Goal: Task Accomplishment & Management: Manage account settings

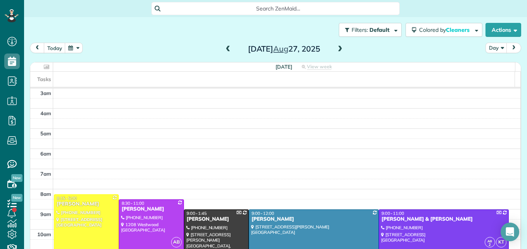
scroll to position [81, 0]
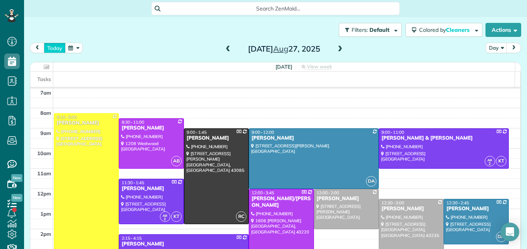
click at [54, 43] on button "today" at bounding box center [55, 48] width 22 height 10
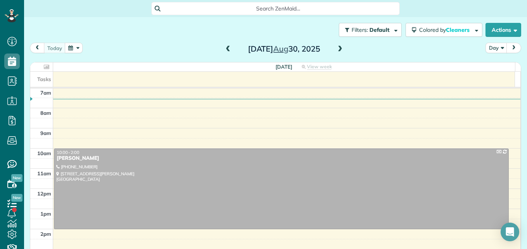
click at [224, 49] on span at bounding box center [228, 49] width 9 height 7
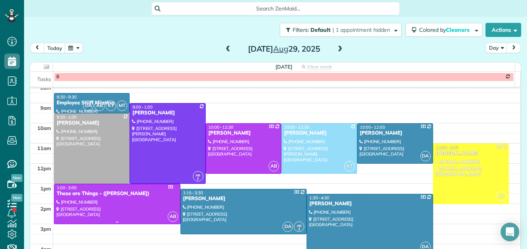
scroll to position [120, 0]
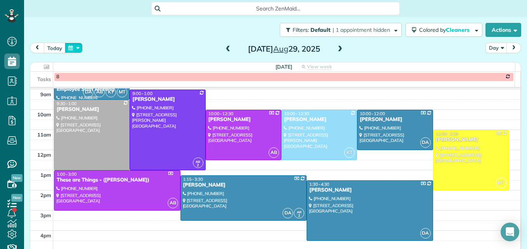
click at [74, 52] on button "button" at bounding box center [74, 48] width 18 height 10
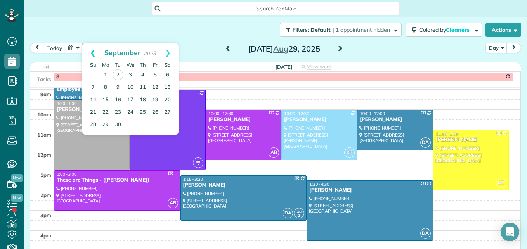
click at [95, 53] on link "Prev" at bounding box center [92, 52] width 21 height 19
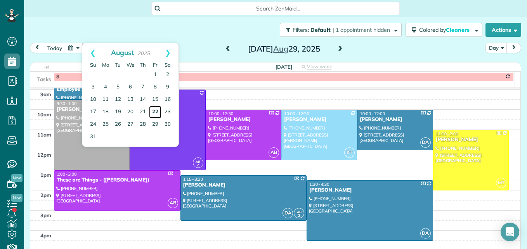
click at [158, 110] on link "22" at bounding box center [155, 112] width 12 height 12
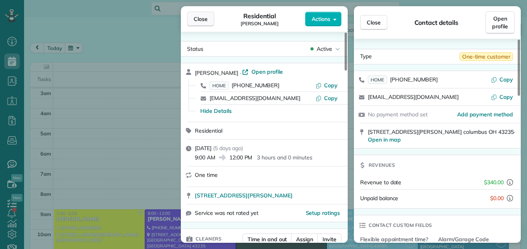
scroll to position [81, 0]
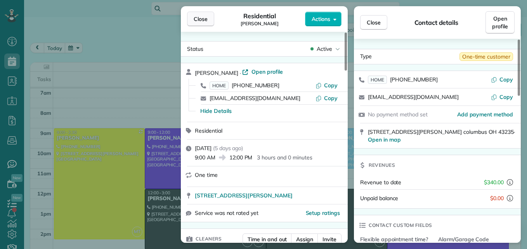
click at [198, 17] on span "Close" at bounding box center [201, 19] width 14 height 8
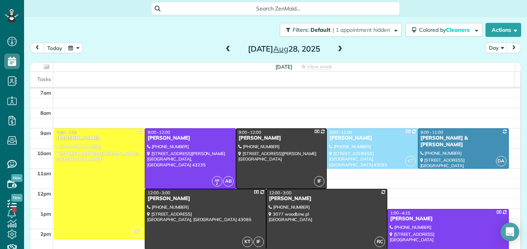
click at [75, 51] on button "button" at bounding box center [74, 48] width 18 height 10
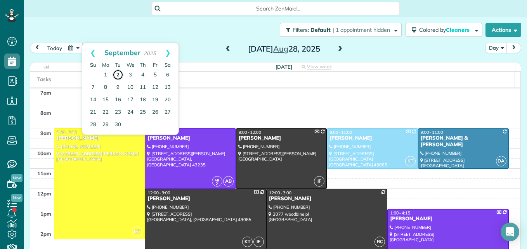
click at [116, 75] on link "2" at bounding box center [117, 74] width 11 height 11
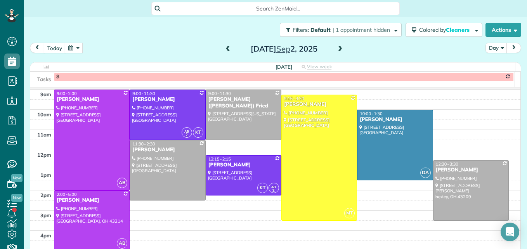
scroll to position [81, 0]
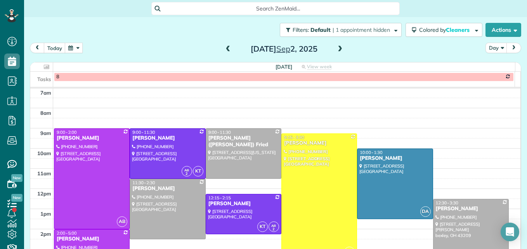
click at [336, 50] on span at bounding box center [339, 49] width 9 height 7
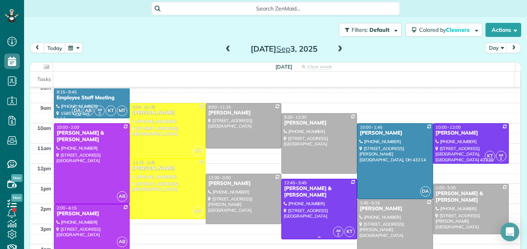
scroll to position [120, 0]
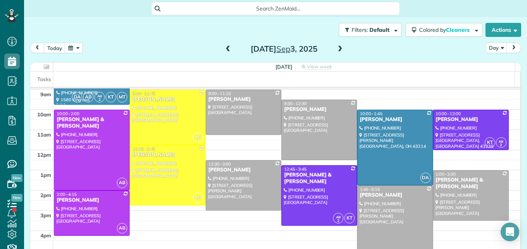
click at [224, 46] on span at bounding box center [228, 49] width 9 height 7
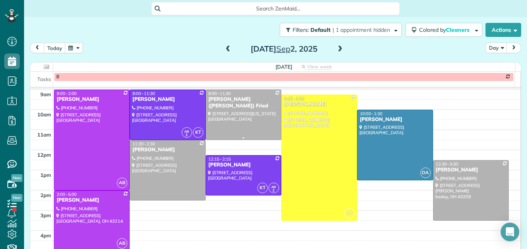
click at [227, 130] on div at bounding box center [243, 115] width 75 height 50
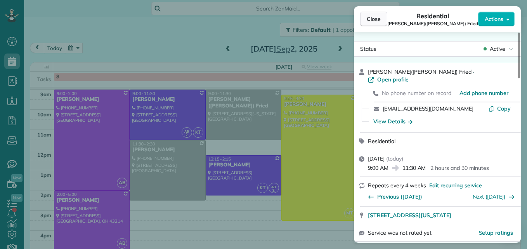
click at [368, 18] on span "Close" at bounding box center [374, 19] width 14 height 8
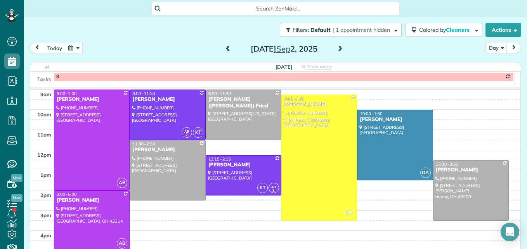
click at [339, 51] on span at bounding box center [339, 49] width 9 height 7
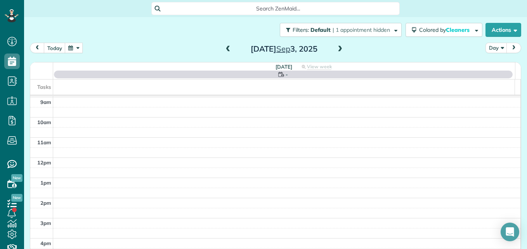
scroll to position [81, 0]
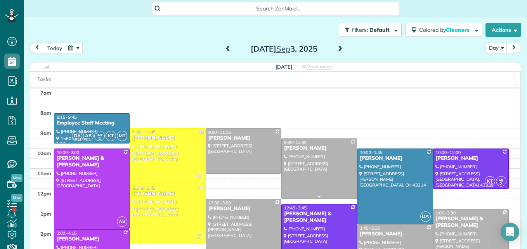
click at [316, 173] on div at bounding box center [319, 169] width 75 height 60
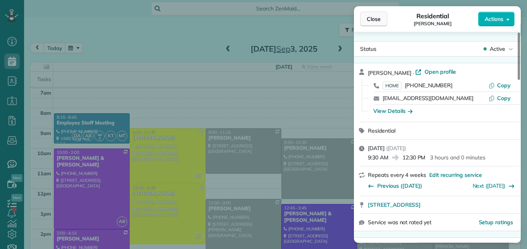
click at [380, 21] on span "Close" at bounding box center [374, 19] width 14 height 8
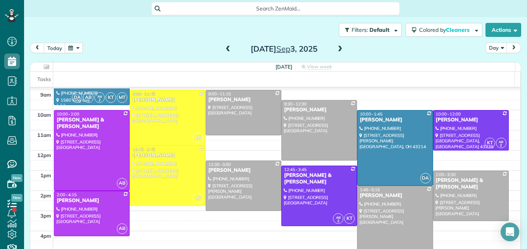
scroll to position [120, 0]
